Goal: Find contact information: Find contact information

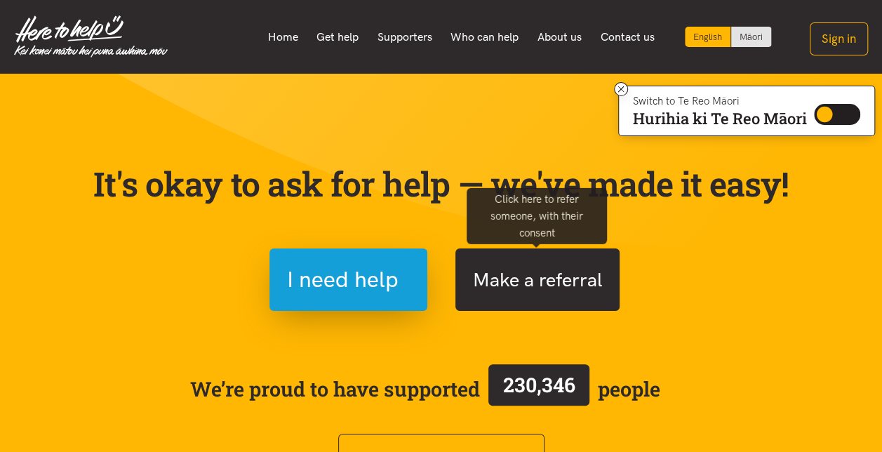
click at [519, 289] on button "Make a referral" at bounding box center [538, 279] width 164 height 62
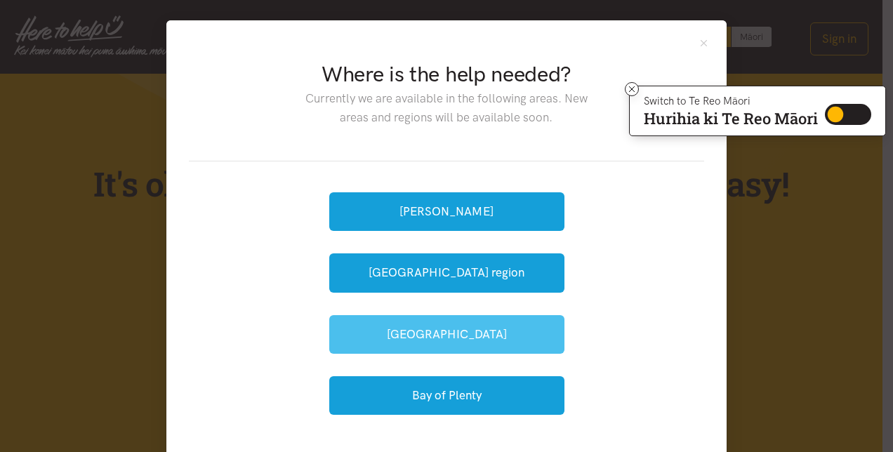
click at [476, 332] on button "[GEOGRAPHIC_DATA]" at bounding box center [446, 334] width 235 height 39
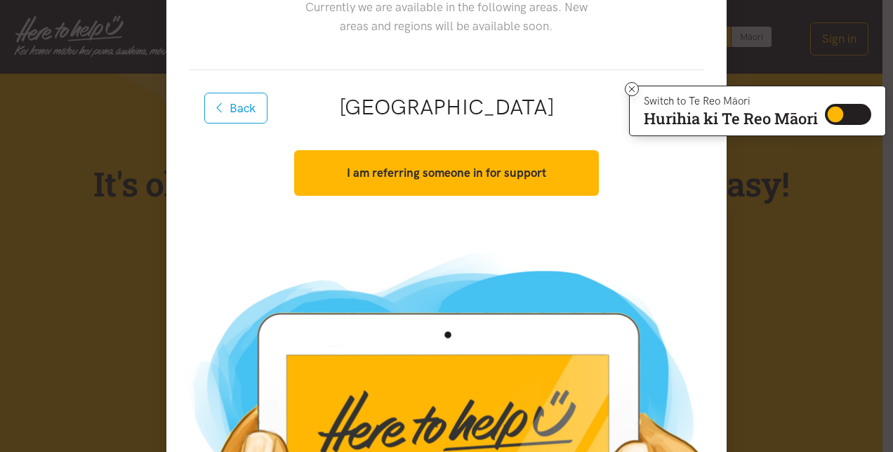
scroll to position [212, 0]
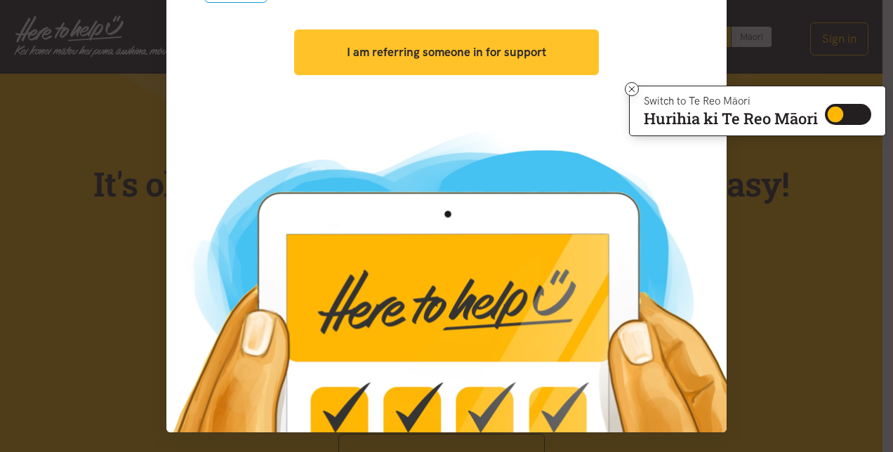
click at [487, 62] on button "I am referring someone in for support" at bounding box center [446, 52] width 304 height 46
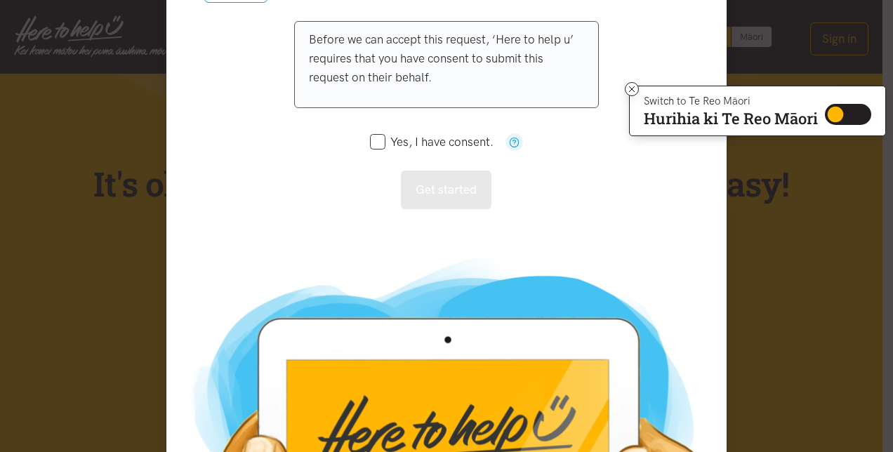
click at [371, 143] on input "Yes, I have consent." at bounding box center [432, 142] width 124 height 12
checkbox input "false"
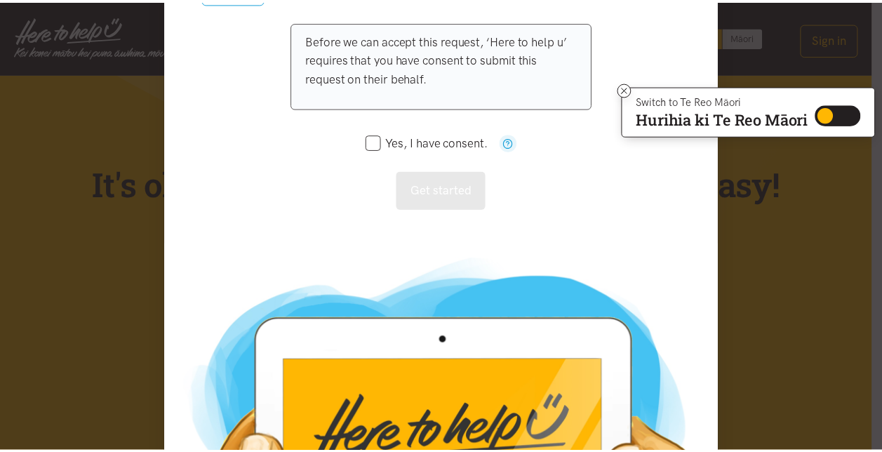
scroll to position [0, 0]
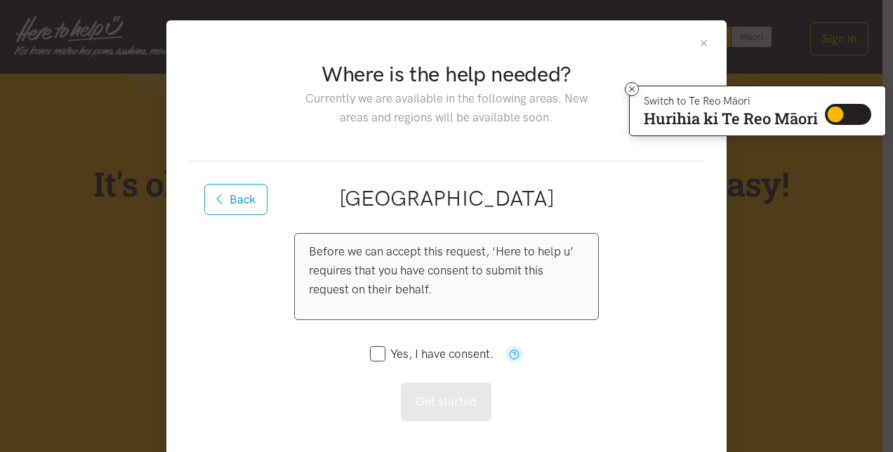
click at [700, 43] on button "Close" at bounding box center [704, 43] width 12 height 12
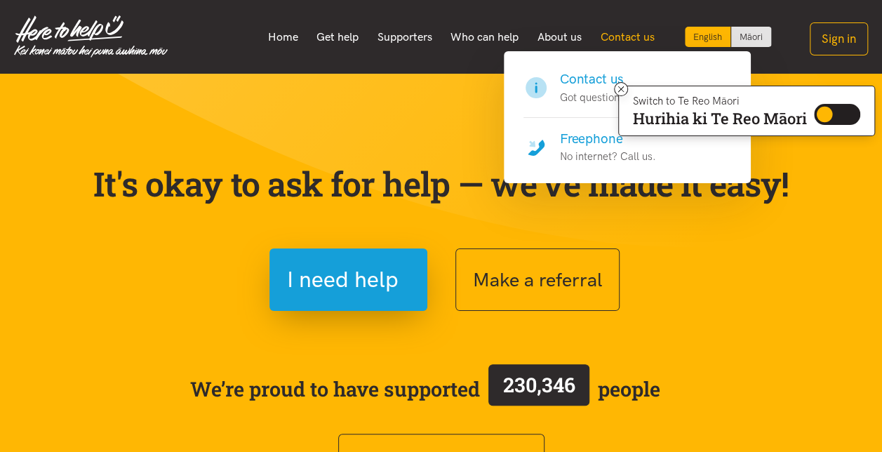
click at [637, 41] on link "Contact us" at bounding box center [627, 36] width 73 height 29
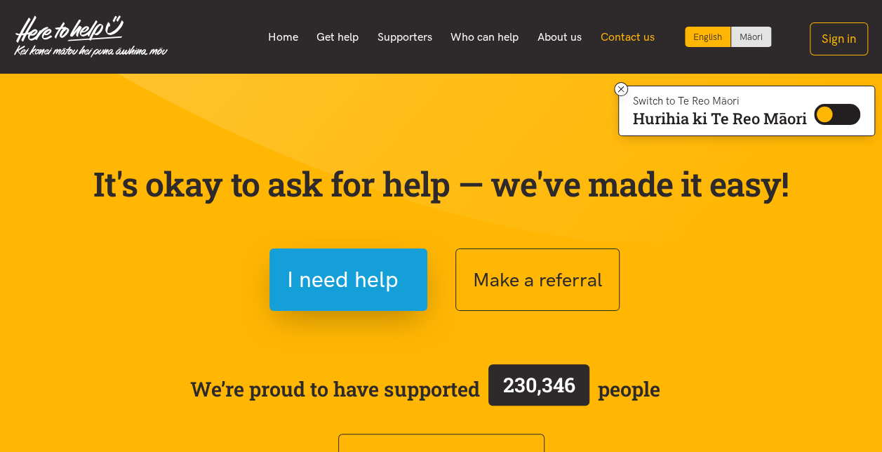
click at [637, 41] on link "Contact us" at bounding box center [627, 36] width 73 height 29
click at [618, 88] on icon at bounding box center [621, 89] width 6 height 6
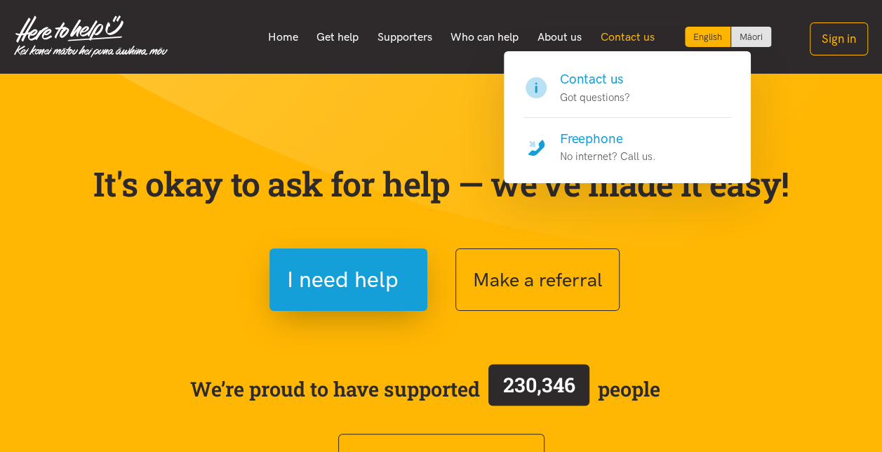
click at [630, 32] on link "Contact us" at bounding box center [627, 36] width 73 height 29
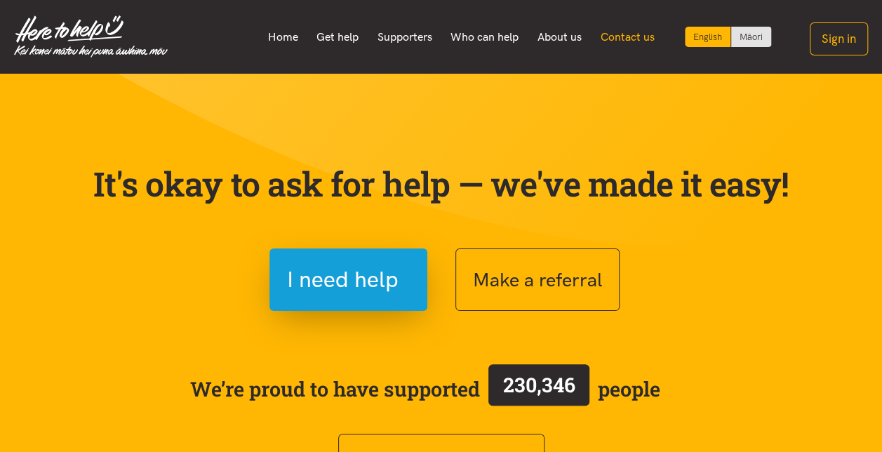
click at [630, 32] on link "Contact us" at bounding box center [627, 36] width 73 height 29
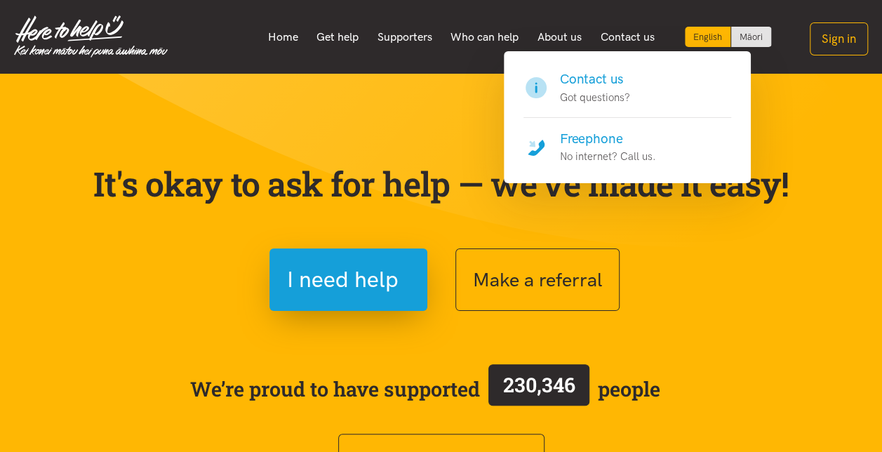
click at [602, 138] on h4 "Freephone" at bounding box center [608, 139] width 96 height 20
